Goal: Information Seeking & Learning: Find specific page/section

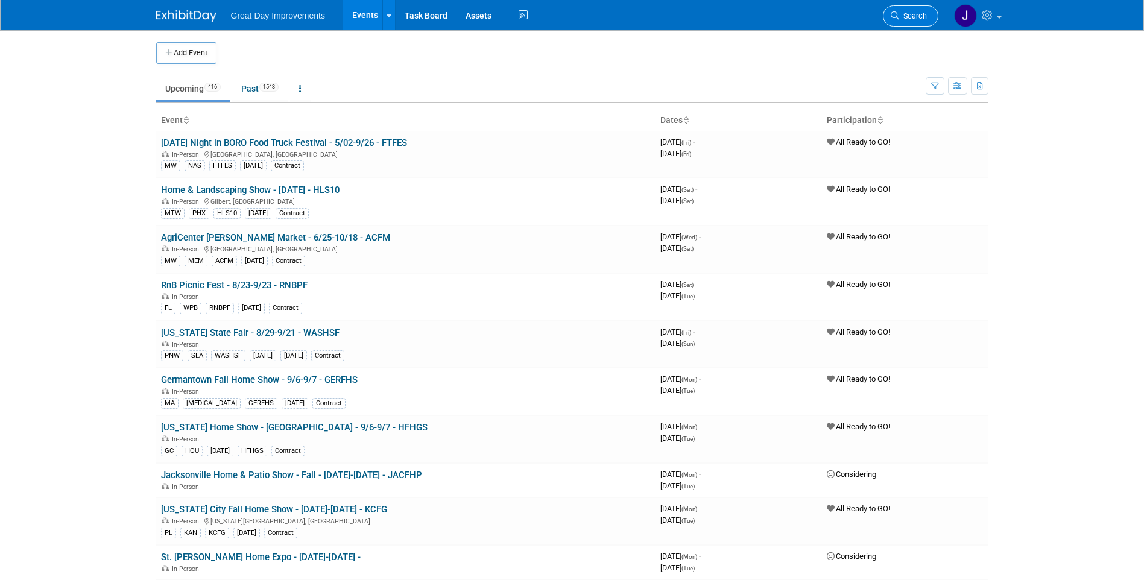
click at [905, 16] on span "Search" at bounding box center [913, 15] width 28 height 9
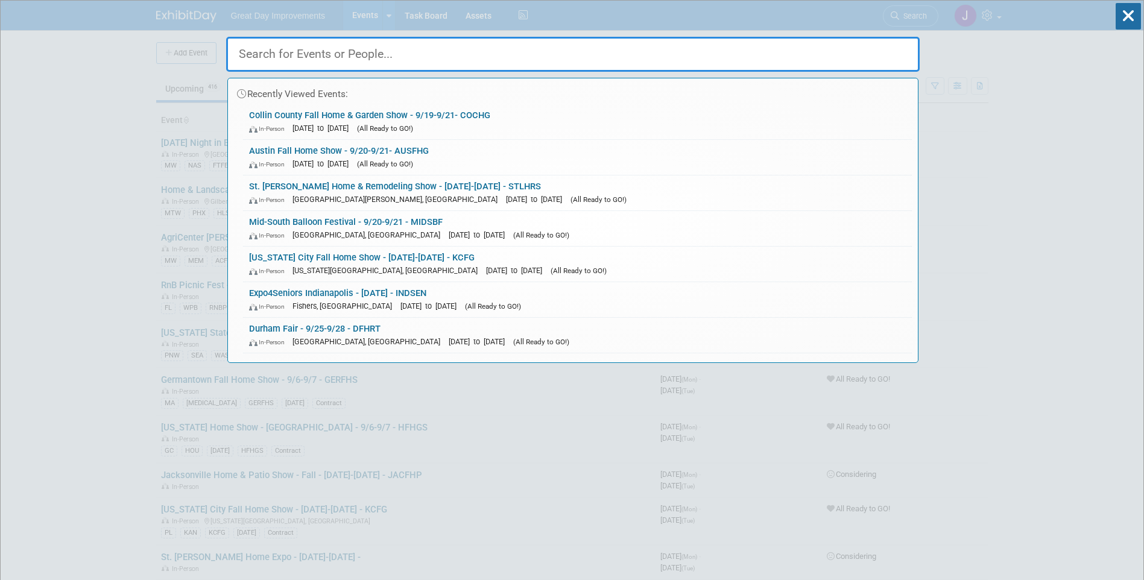
click at [306, 61] on input "text" at bounding box center [573, 54] width 694 height 35
paste input "PENHPE"
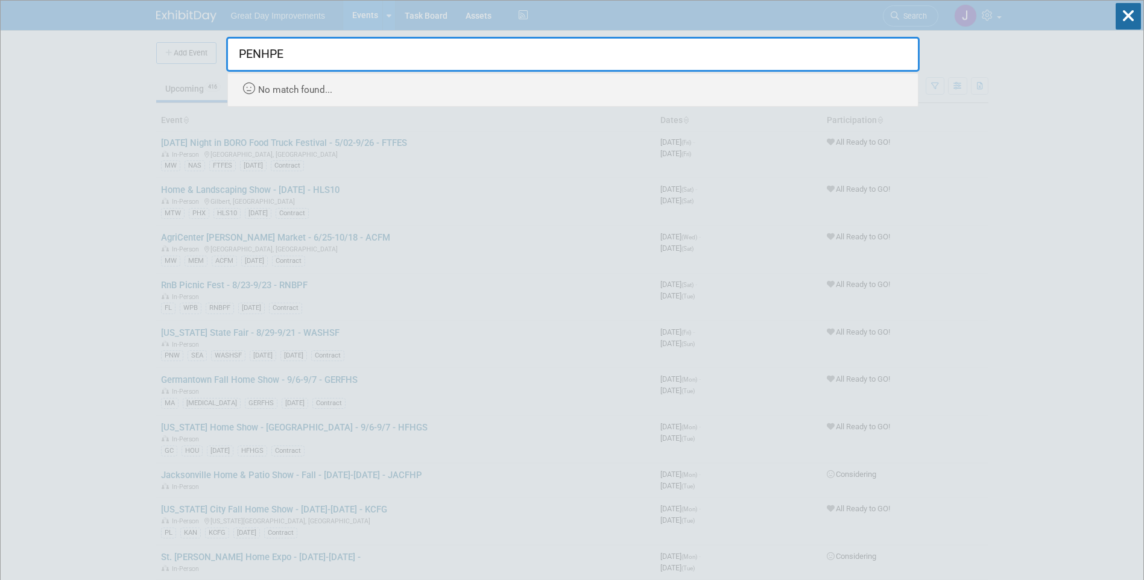
click at [245, 51] on input "PENHPE" at bounding box center [573, 54] width 694 height 35
paste input "SYRFHS"
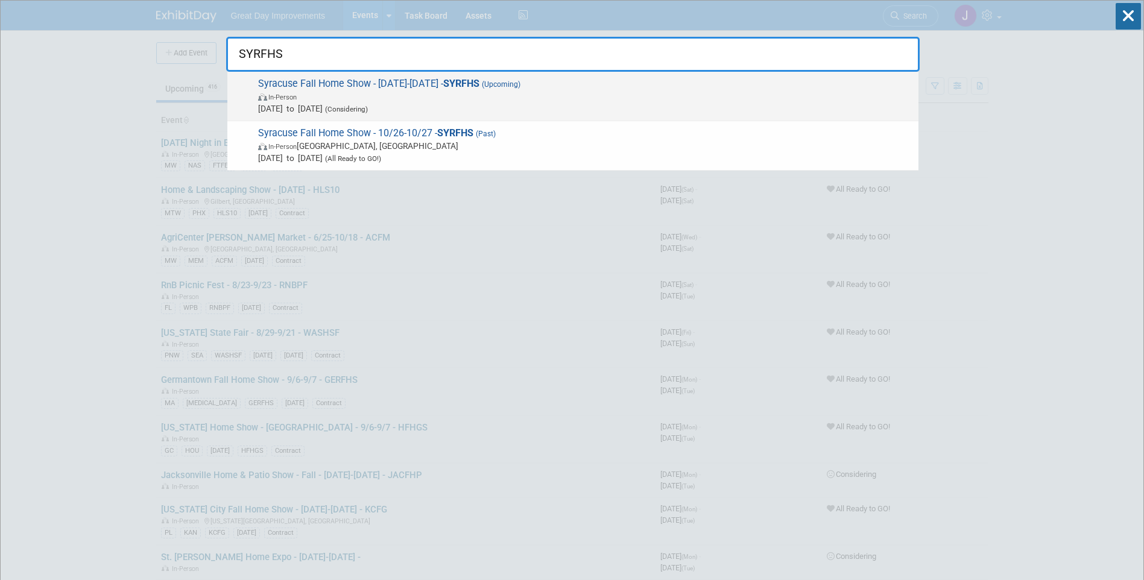
type input "SYRFHS"
click at [443, 105] on span "[DATE] to [DATE] (Considering)" at bounding box center [585, 109] width 654 height 12
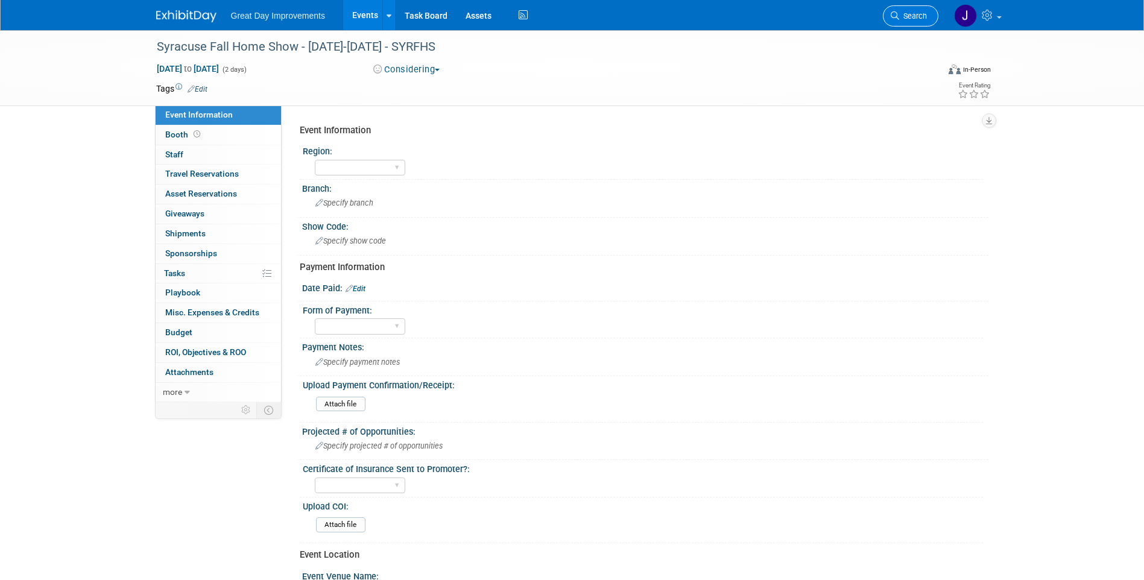
click at [921, 21] on link "Search" at bounding box center [910, 15] width 55 height 21
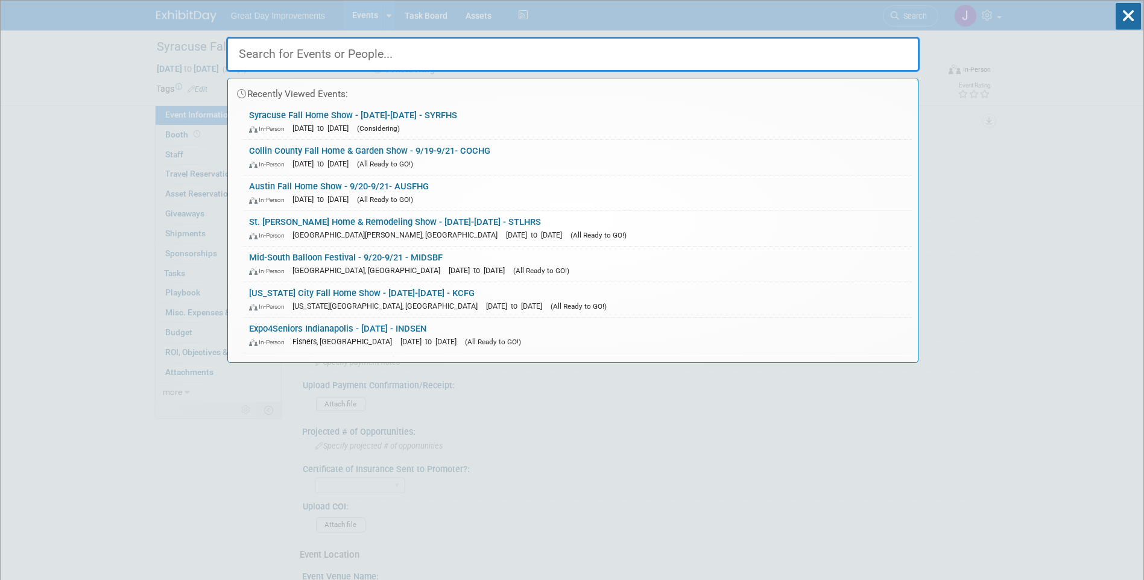
paste input "CFHGS"
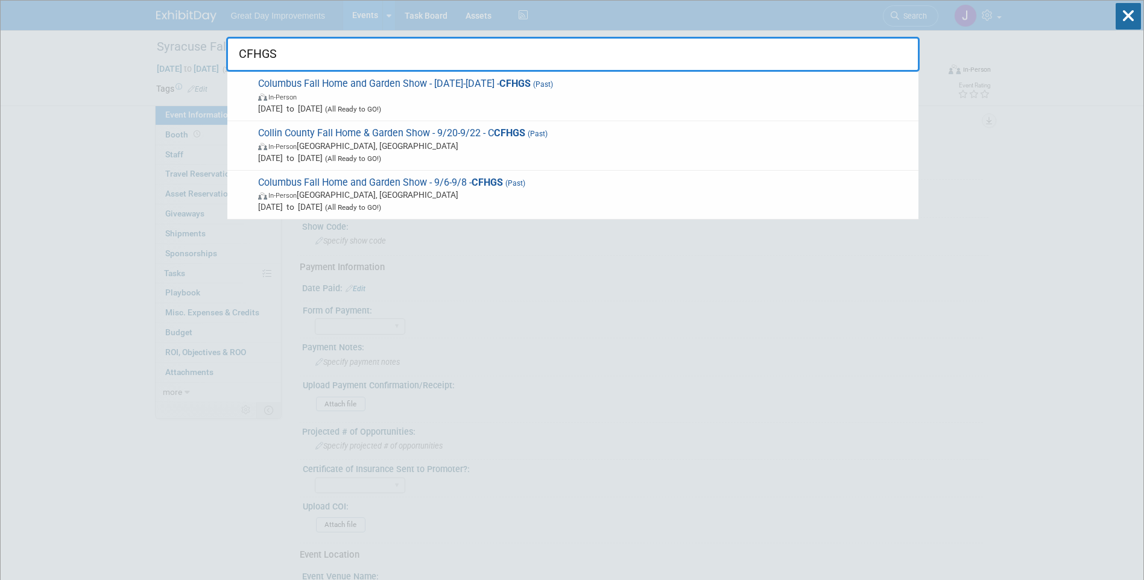
click at [258, 48] on input "CFHGS" at bounding box center [573, 54] width 694 height 35
paste input "NFR"
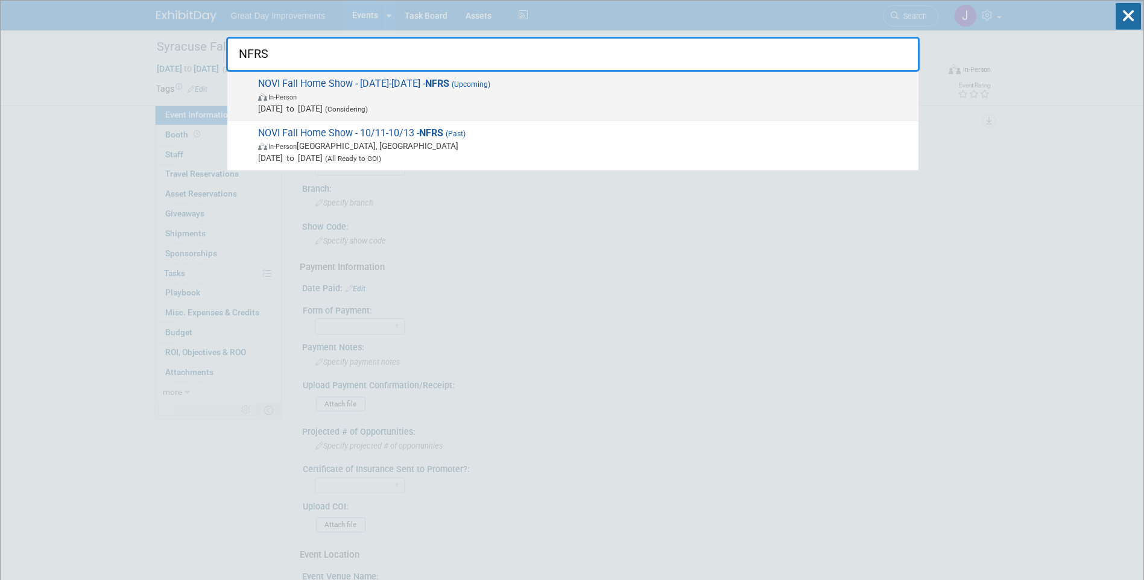
type input "NFRS"
click at [429, 98] on span "In-Person" at bounding box center [585, 96] width 654 height 12
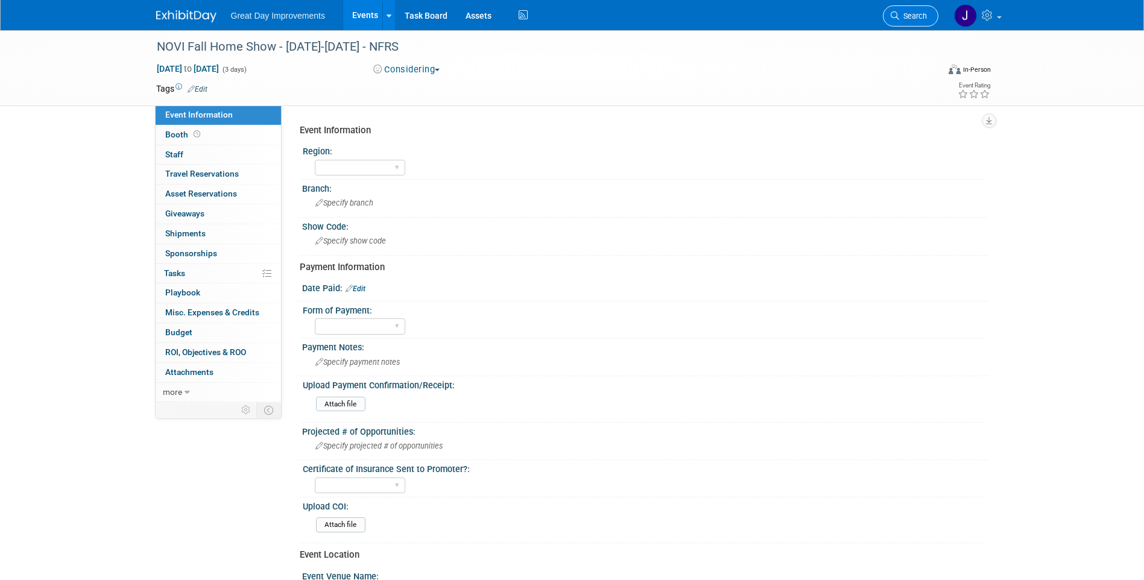
drag, startPoint x: 913, startPoint y: 11, endPoint x: 887, endPoint y: 13, distance: 25.4
click at [913, 12] on span "Search" at bounding box center [913, 15] width 28 height 9
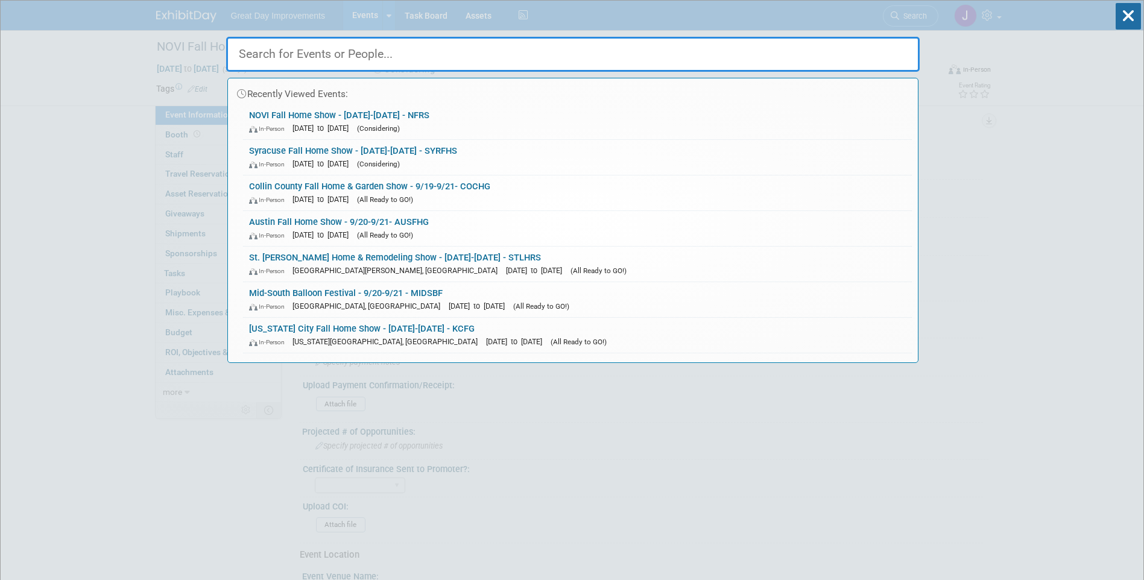
click at [264, 52] on input "text" at bounding box center [573, 54] width 694 height 35
paste input "CCFHGS"
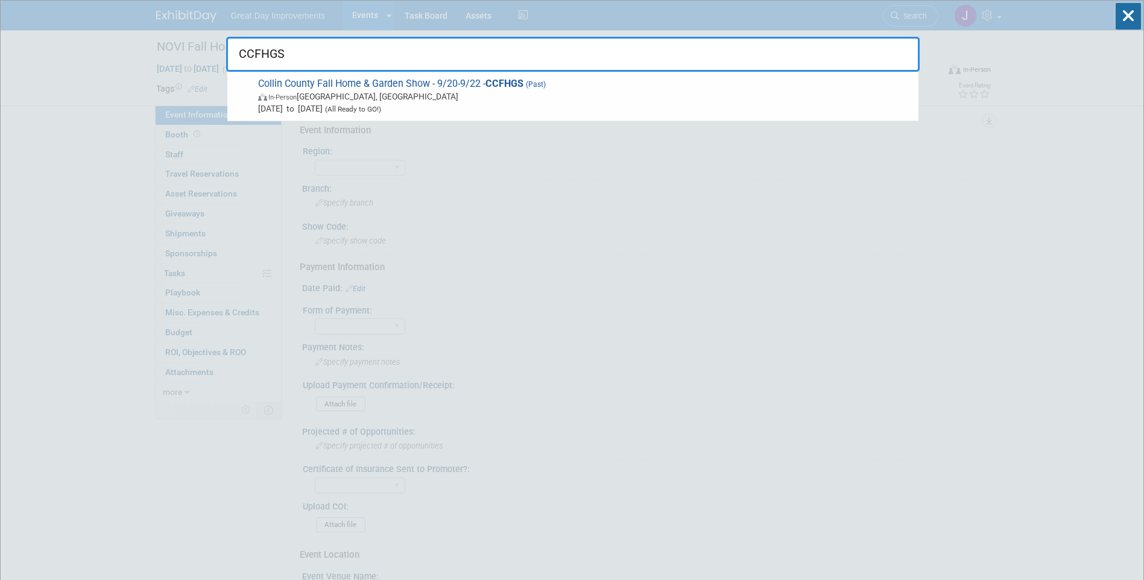
click at [284, 47] on input "CCFHGS" at bounding box center [573, 54] width 694 height 35
paste input "NARIF"
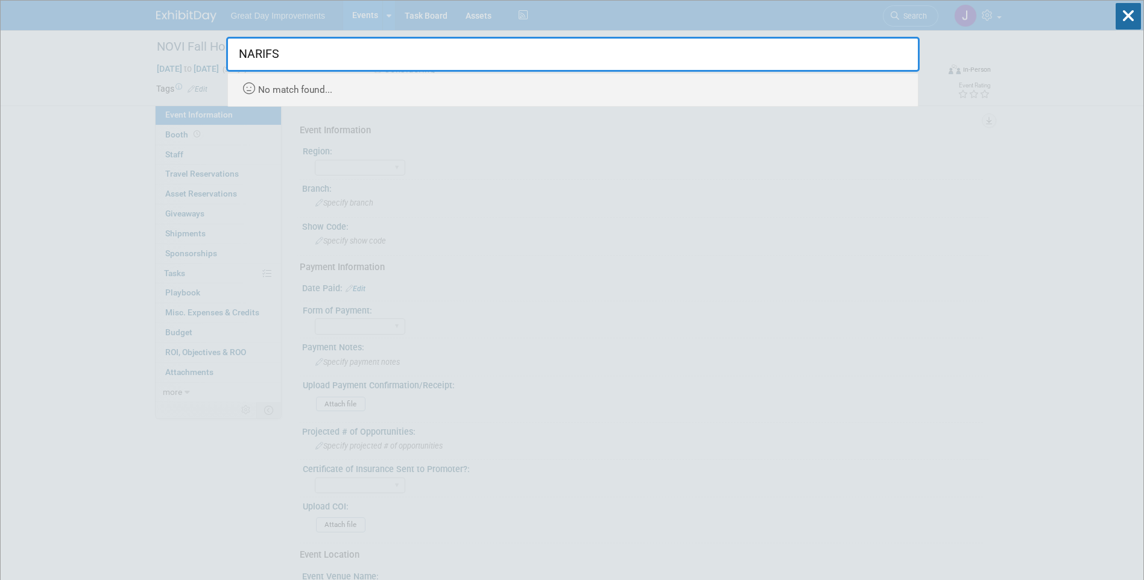
type input "NARIFS"
